Goal: Information Seeking & Learning: Learn about a topic

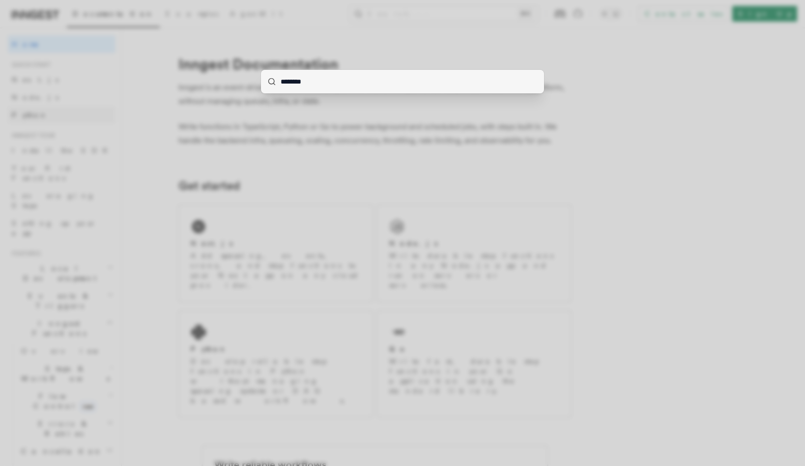
type input "********"
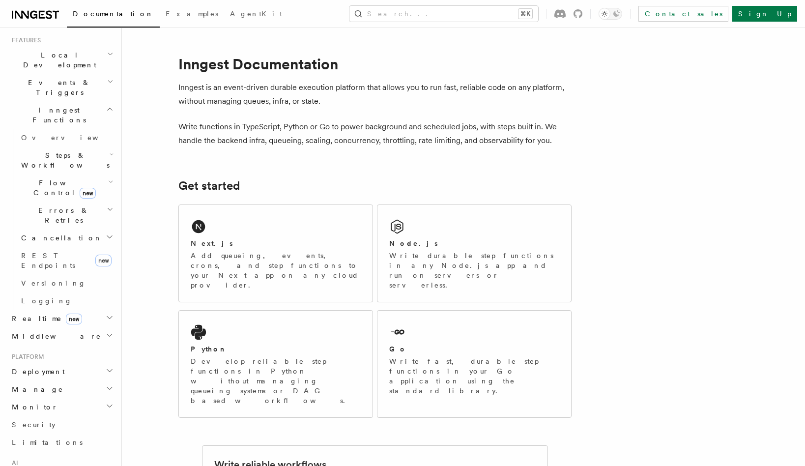
scroll to position [245, 0]
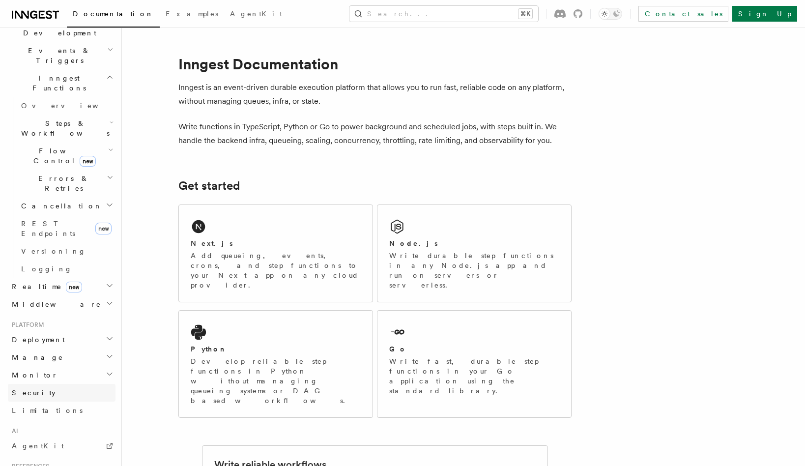
click at [36, 384] on link "Security" at bounding box center [62, 393] width 108 height 18
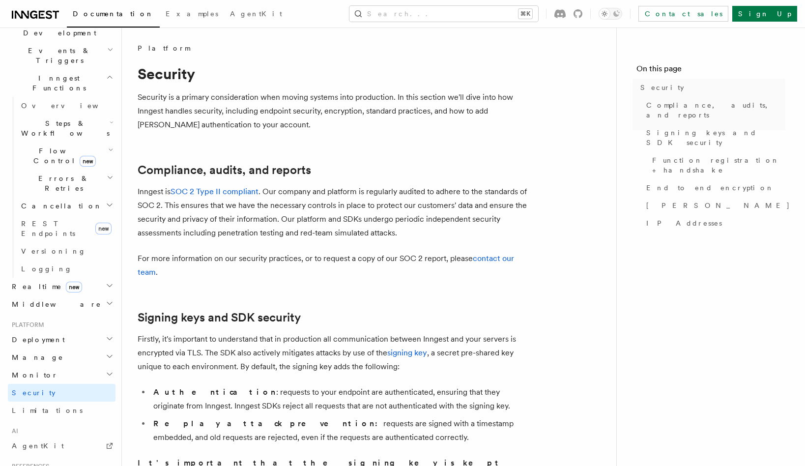
click at [36, 370] on span "Monitor" at bounding box center [33, 375] width 50 height 10
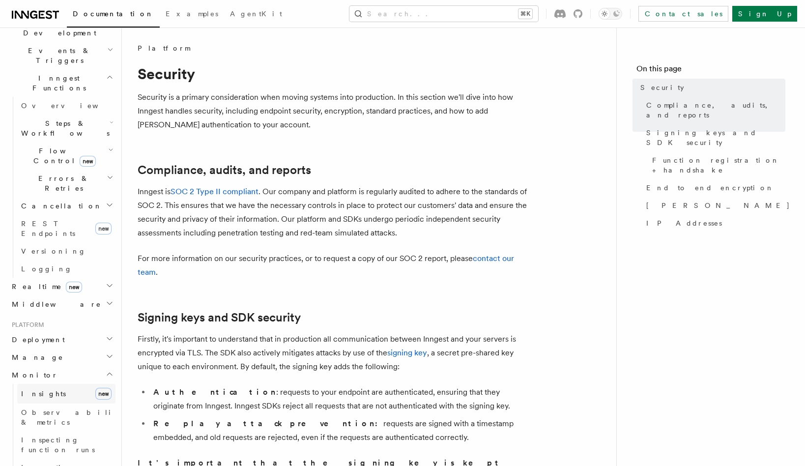
click at [41, 390] on span "Insights" at bounding box center [43, 394] width 45 height 8
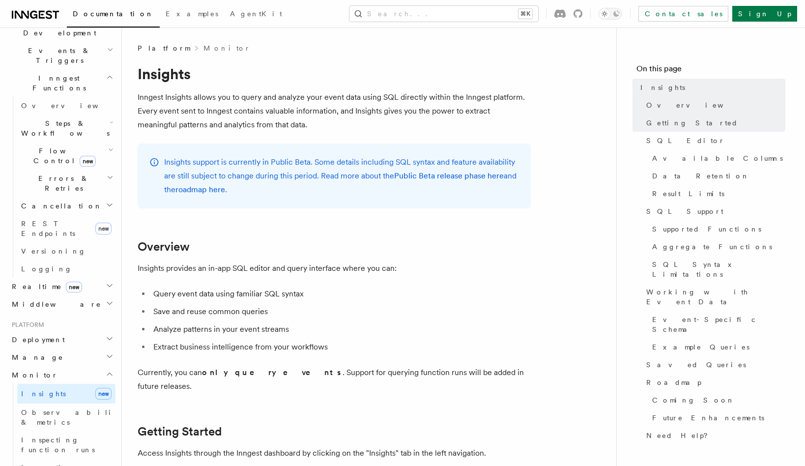
drag, startPoint x: 194, startPoint y: 163, endPoint x: 350, endPoint y: 168, distance: 156.8
click at [351, 167] on p "Insights support is currently in Public Beta. Some details including SQL syntax…" at bounding box center [341, 175] width 355 height 41
click at [350, 168] on p "Insights support is currently in Public Beta. Some details including SQL syntax…" at bounding box center [341, 175] width 355 height 41
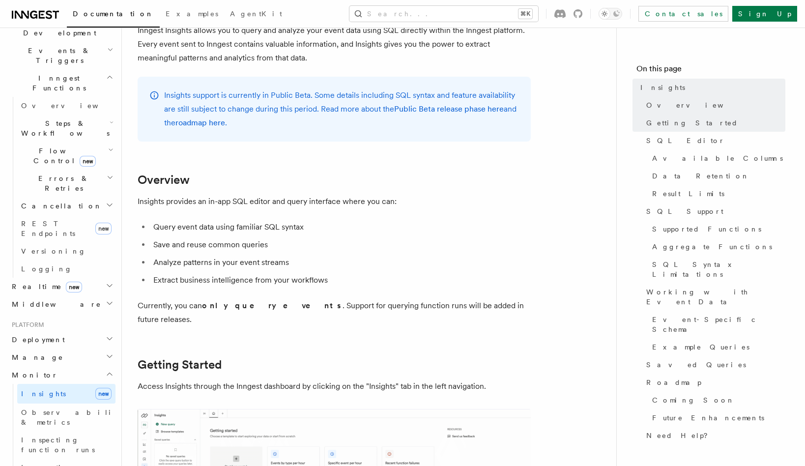
scroll to position [68, 0]
click at [214, 121] on link "roadmap here" at bounding box center [200, 120] width 50 height 9
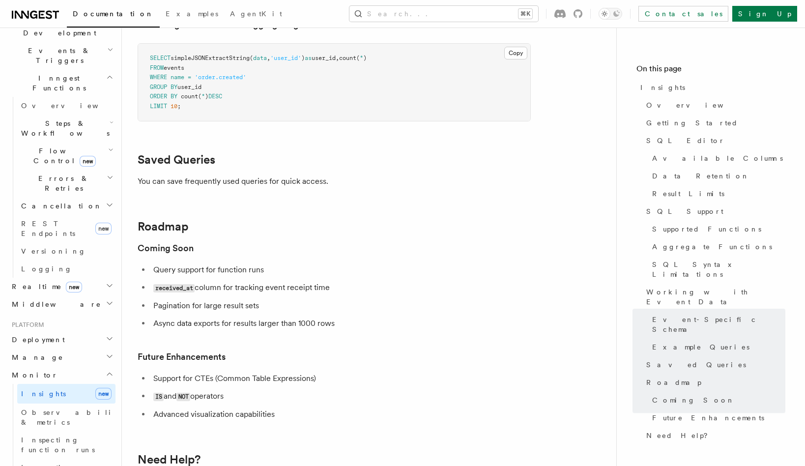
scroll to position [3096, 0]
click at [664, 102] on span "Overview" at bounding box center [696, 105] width 101 height 10
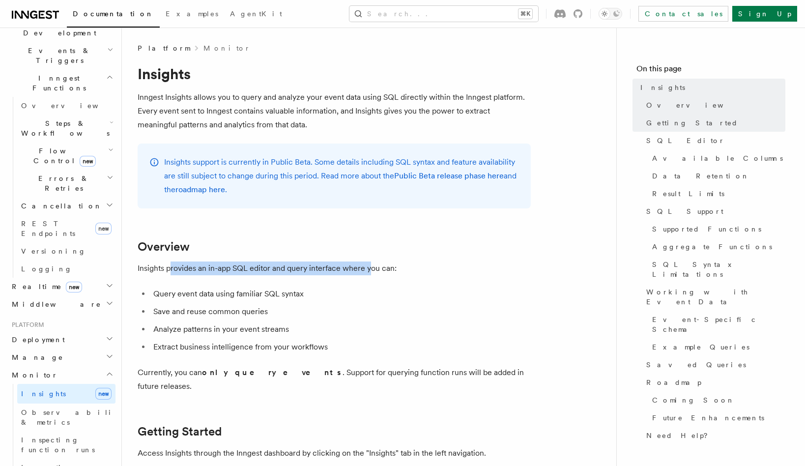
drag, startPoint x: 169, startPoint y: 268, endPoint x: 370, endPoint y: 270, distance: 201.5
click at [370, 270] on p "Insights provides an in-app SQL editor and query interface where you can:" at bounding box center [334, 268] width 393 height 14
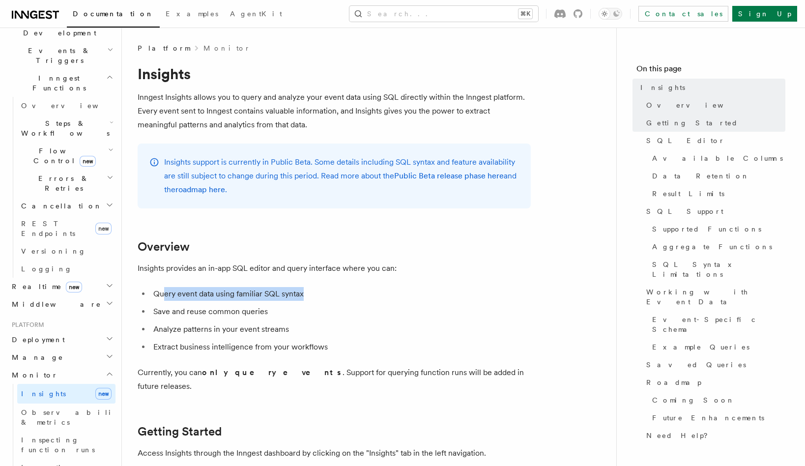
drag, startPoint x: 164, startPoint y: 295, endPoint x: 301, endPoint y: 287, distance: 137.3
click at [301, 287] on li "Query event data using familiar SQL syntax" at bounding box center [340, 294] width 380 height 14
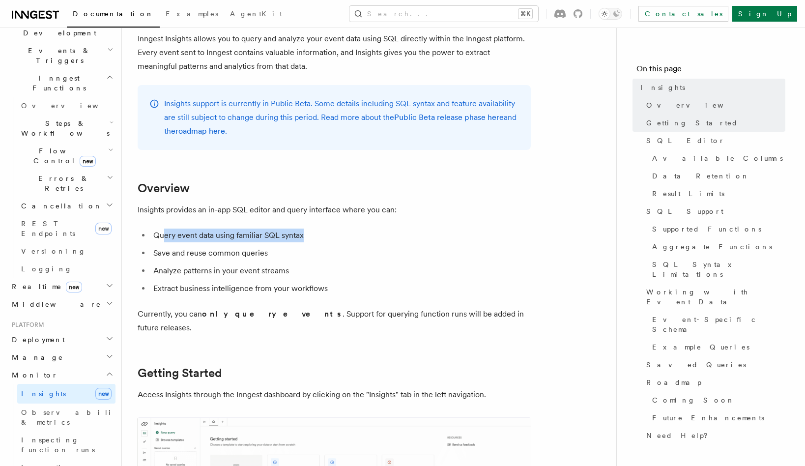
scroll to position [60, 0]
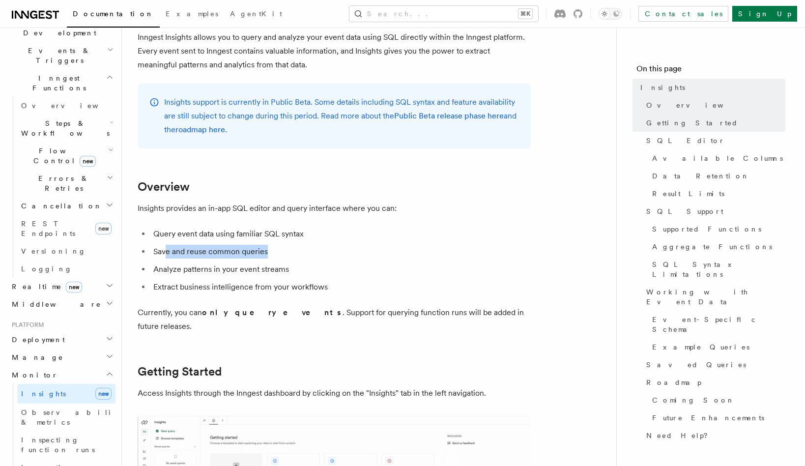
drag, startPoint x: 167, startPoint y: 250, endPoint x: 278, endPoint y: 250, distance: 111.0
click at [278, 250] on li "Save and reuse common queries" at bounding box center [340, 252] width 380 height 14
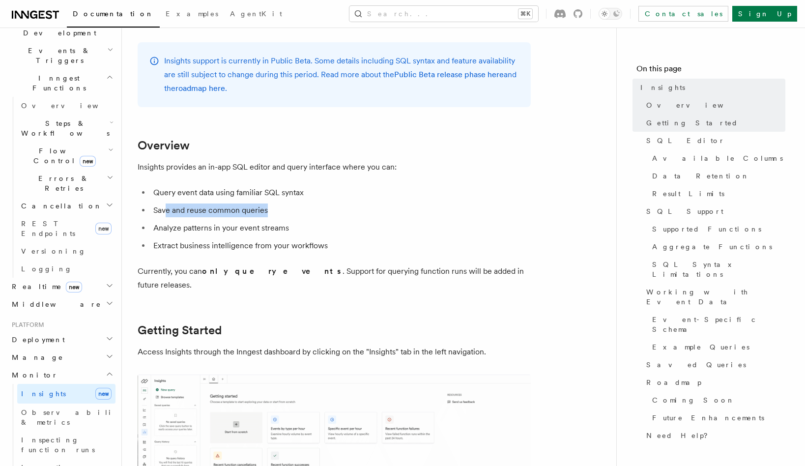
scroll to position [102, 0]
drag, startPoint x: 203, startPoint y: 227, endPoint x: 261, endPoint y: 232, distance: 58.1
click at [261, 232] on li "Analyze patterns in your event streams" at bounding box center [340, 227] width 380 height 14
